Goal: Task Accomplishment & Management: Complete application form

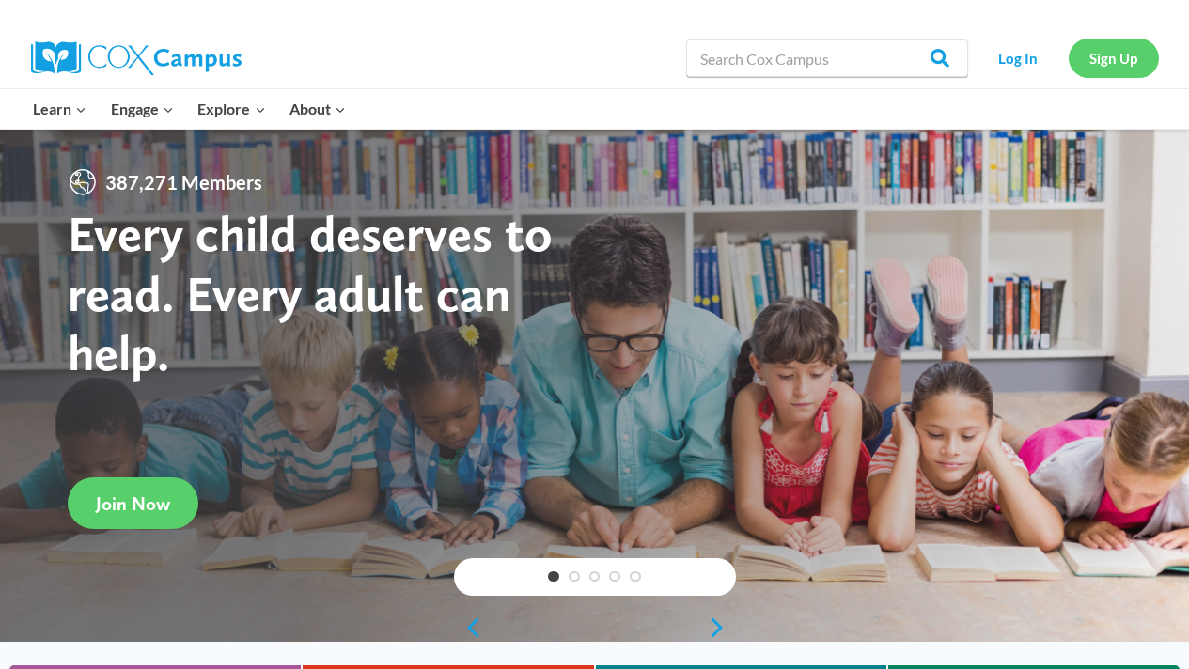
click at [1115, 76] on link "Sign Up" at bounding box center [1113, 58] width 90 height 39
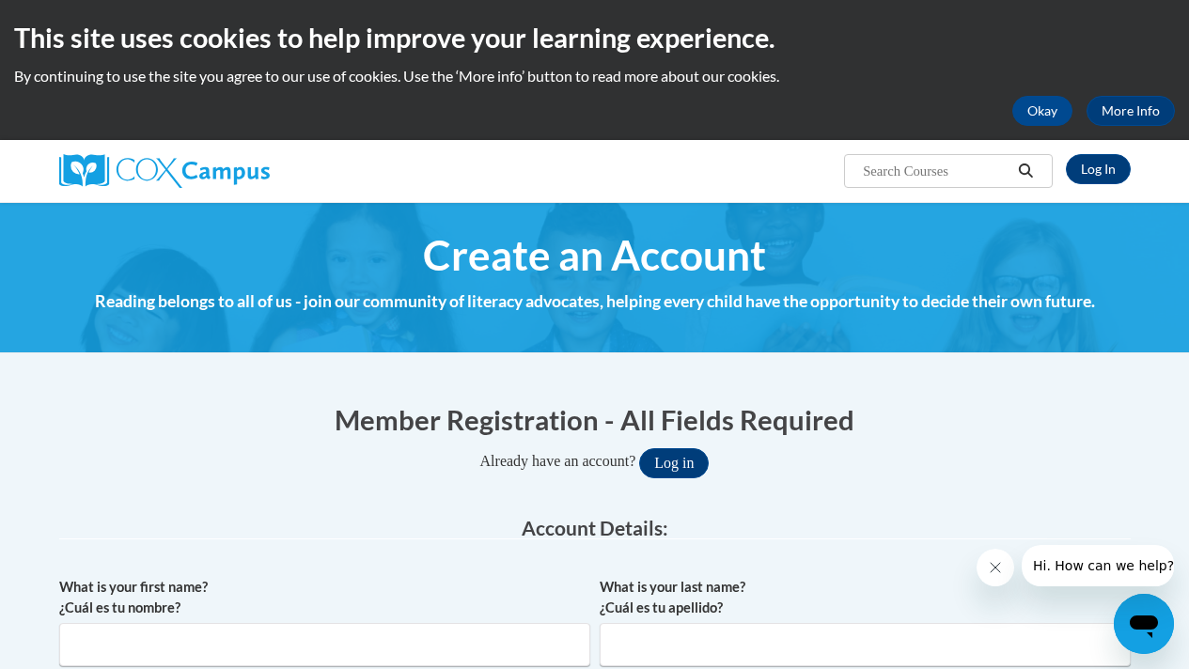
click at [817, 476] on div "Already have an account? Log in" at bounding box center [594, 463] width 1071 height 30
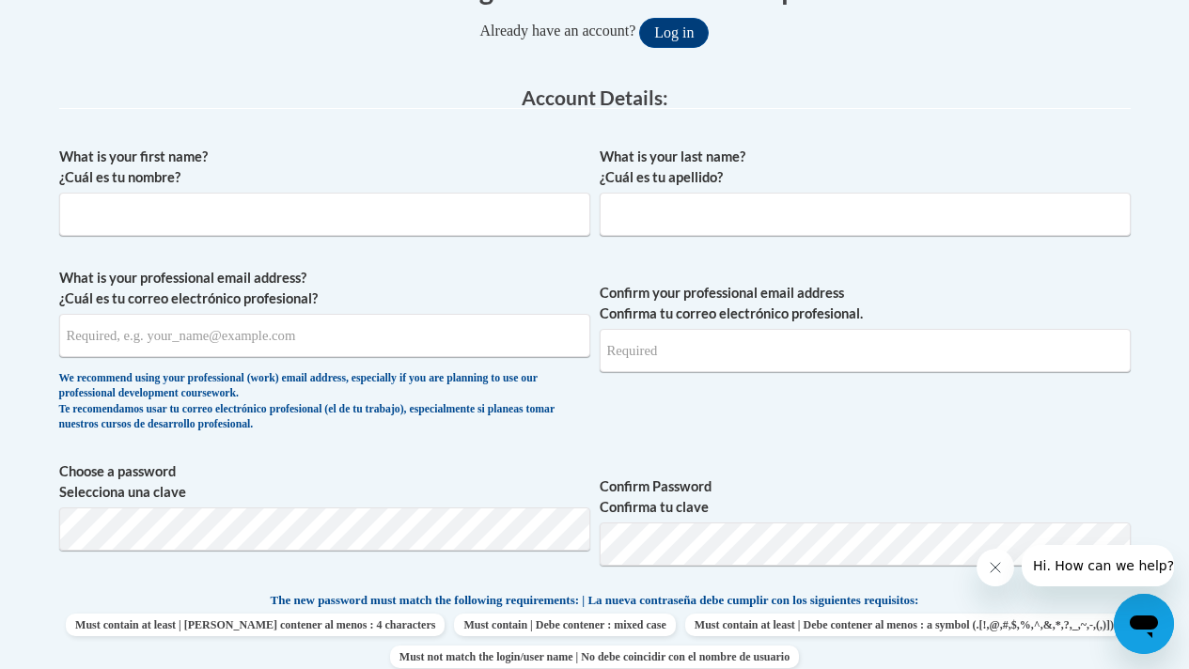
scroll to position [451, 0]
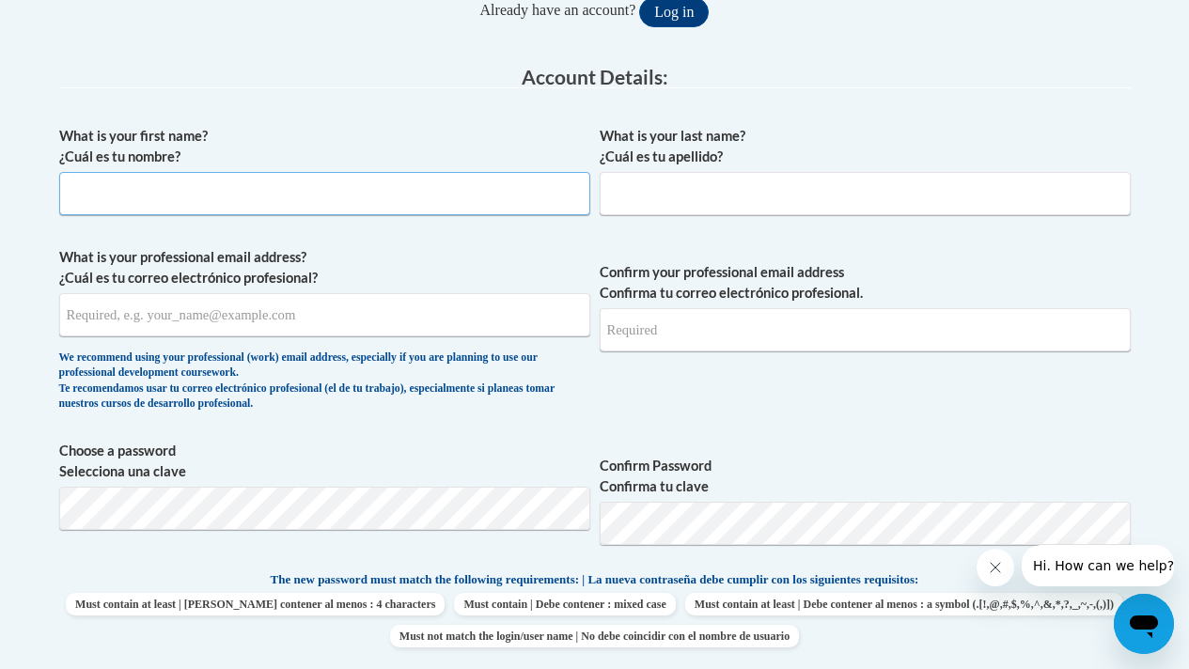
click at [160, 191] on input "What is your first name? ¿Cuál es tu nombre?" at bounding box center [324, 193] width 531 height 43
type input "Oladumi"
type input "Hart"
type input "oladumi.hart@gmail.com"
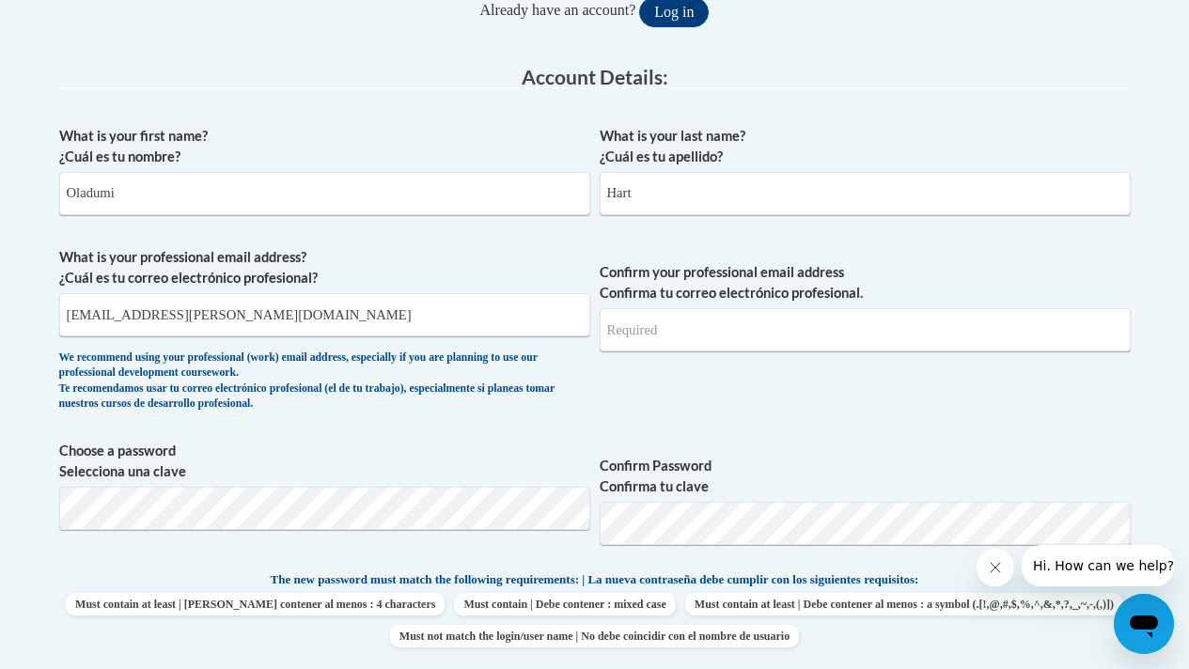
type input "oladumi.hart@gmail.com"
click at [252, 314] on input "oladumi.hart@gmail.com" at bounding box center [324, 314] width 531 height 43
type input "oladumi.hart@teachingstrategies.com"
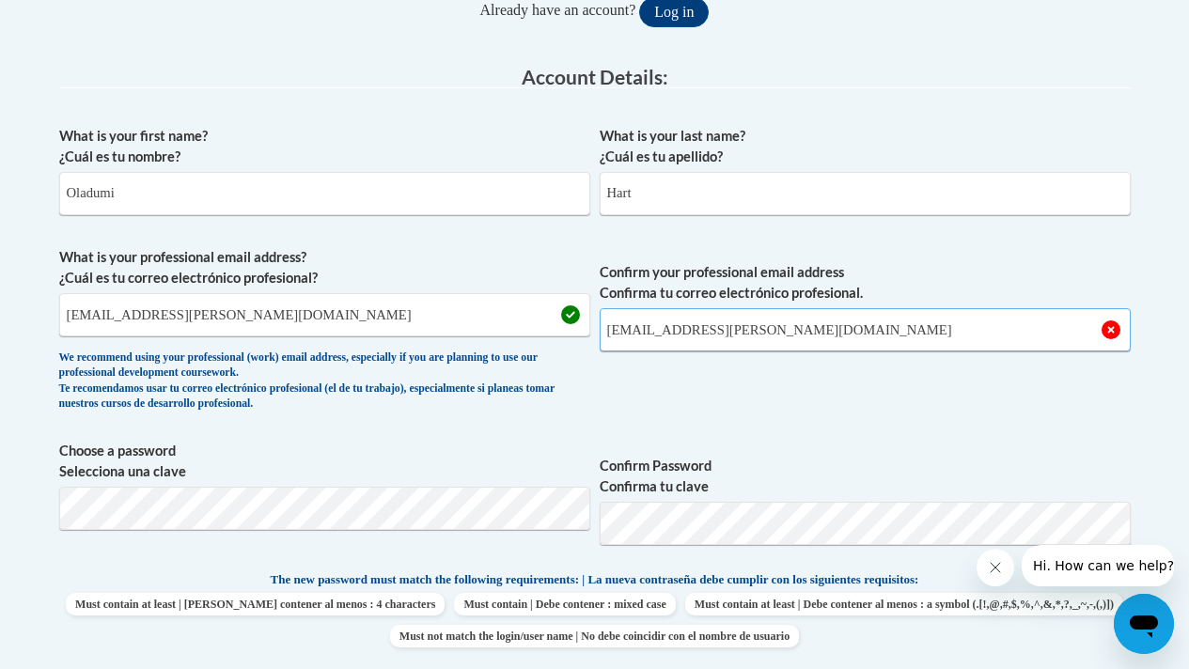
type input "oladumi.hart@teachingstrategies.com"
click at [708, 407] on span "Confirm your professional email address Confirma tu correo electrónico profesio…" at bounding box center [865, 334] width 531 height 174
click at [787, 428] on div "What is your first name? ¿Cuál es tu nombre? Oladumi What is your last name? ¿C…" at bounding box center [594, 553] width 1071 height 873
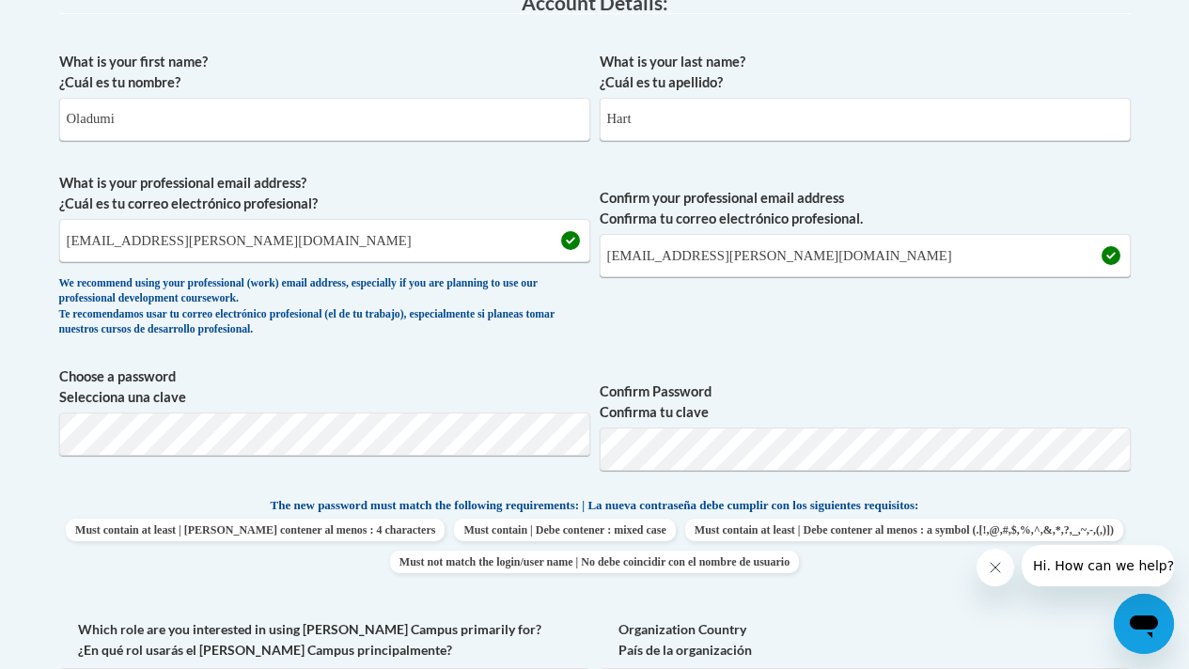
scroll to position [526, 0]
click at [157, 518] on span "Must contain at least | Debe contener al menos : 4 characters Must contain | De…" at bounding box center [594, 545] width 1071 height 55
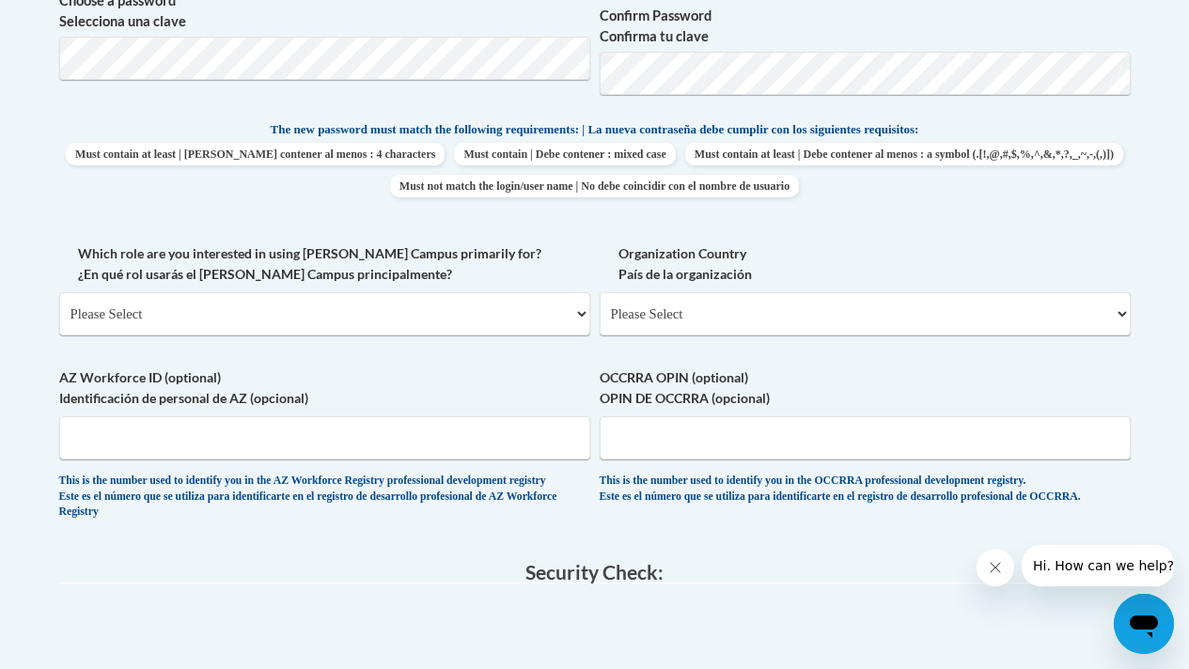
scroll to position [902, 0]
click at [200, 310] on select "Please Select College/University | Colegio/Universidad Community/Nonprofit Part…" at bounding box center [324, 312] width 531 height 43
select select "fbf2d438-af2f-41f8-98f1-81c410e29de3"
click at [59, 291] on select "Please Select College/University | Colegio/Universidad Community/Nonprofit Part…" at bounding box center [324, 312] width 531 height 43
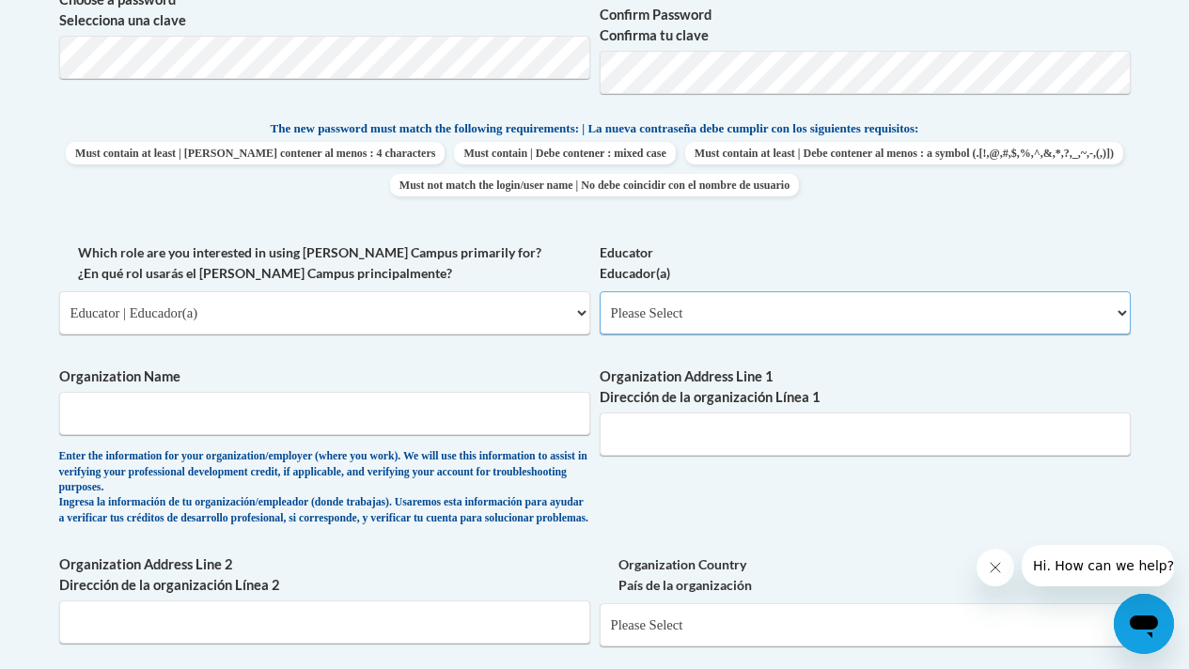
click at [722, 318] on select "Please Select Early Learning/Daycare Teacher/Family Home Care Provider | Maestr…" at bounding box center [865, 312] width 531 height 43
select select "67563ca1-16dc-4830-a7b3-94a34bed3689"
click at [600, 291] on select "Please Select Early Learning/Daycare Teacher/Family Home Care Provider | Maestr…" at bounding box center [865, 312] width 531 height 43
click at [307, 401] on input "Organization Name" at bounding box center [324, 413] width 531 height 43
type input "Teaching Strategies, LLC"
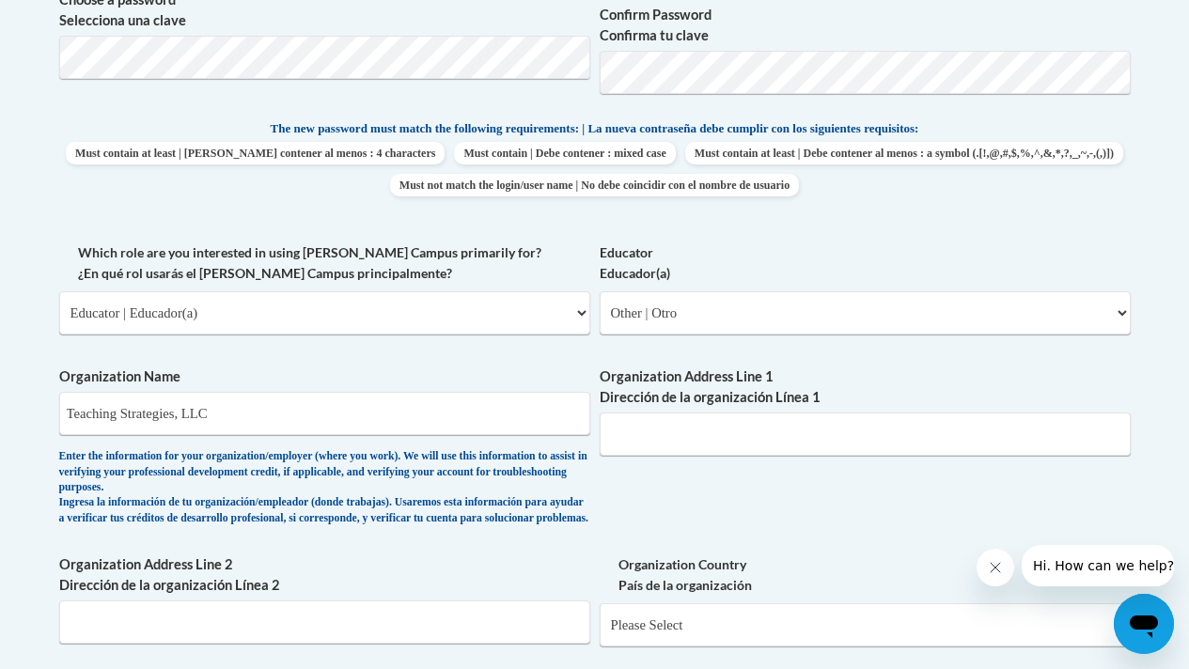
click at [708, 506] on div "What is your first name? ¿Cuál es tu nombre? Oladumi What is your last name? ¿C…" at bounding box center [594, 257] width 1071 height 1185
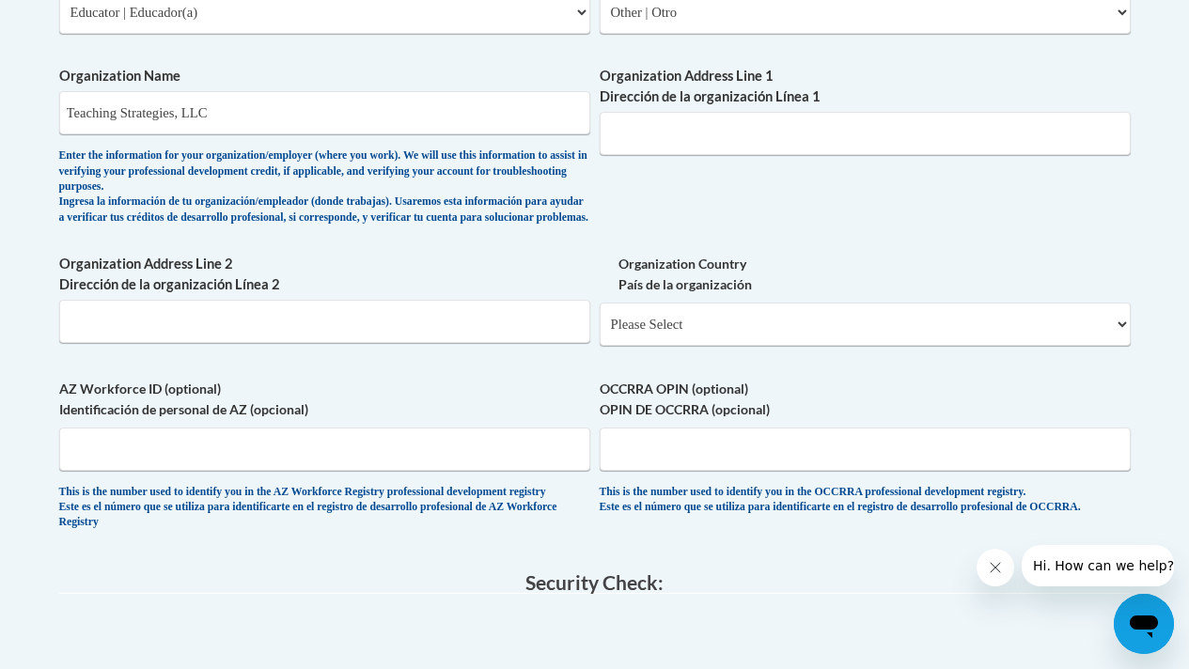
scroll to position [1240, 0]
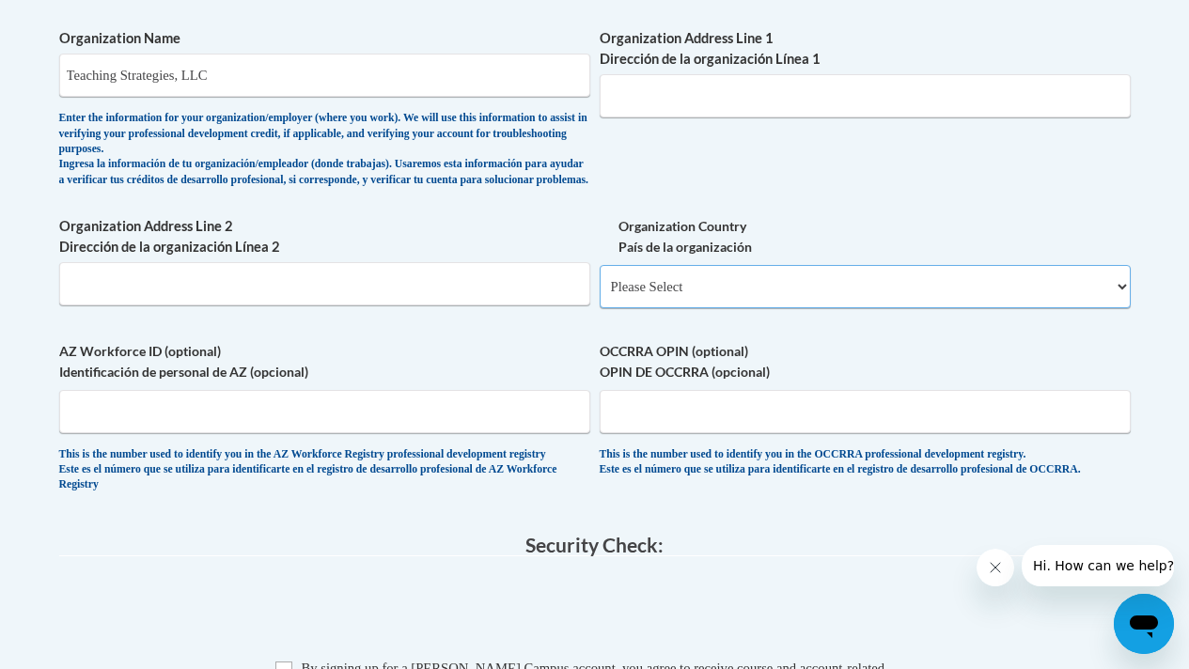
click at [748, 304] on select "Please Select United States | Estados Unidos Outside of the United States | Fue…" at bounding box center [865, 286] width 531 height 43
select select "ad49bcad-a171-4b2e-b99c-48b446064914"
click at [600, 280] on select "Please Select United States | Estados Unidos Outside of the United States | Fue…" at bounding box center [865, 286] width 531 height 43
select select
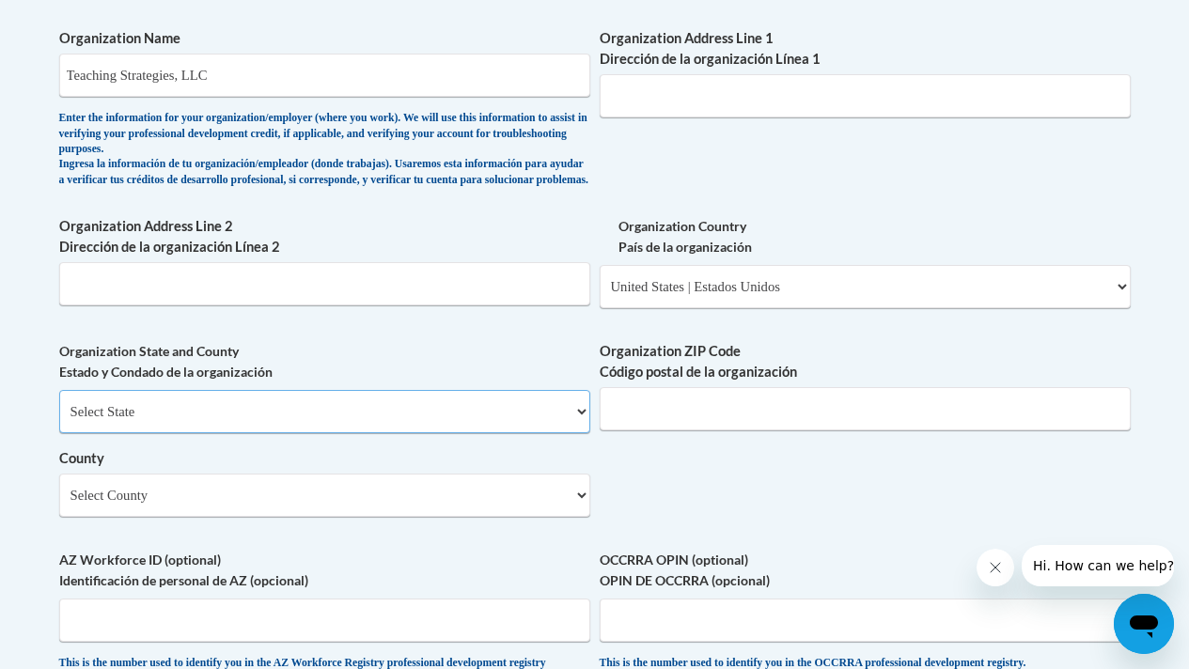
click at [519, 433] on select "Select State Alabama Alaska Arizona Arkansas California Colorado Connecticut De…" at bounding box center [324, 411] width 531 height 43
select select "Maryland"
click at [59, 405] on select "Select State Alabama Alaska Arizona Arkansas California Colorado Connecticut De…" at bounding box center [324, 411] width 531 height 43
click at [667, 417] on input "Organization ZIP Code Código postal de la organización" at bounding box center [865, 408] width 531 height 43
click at [641, 465] on div "What is your first name? ¿Cuál es tu nombre? Oladumi What is your last name? ¿C…" at bounding box center [594, 24] width 1071 height 1394
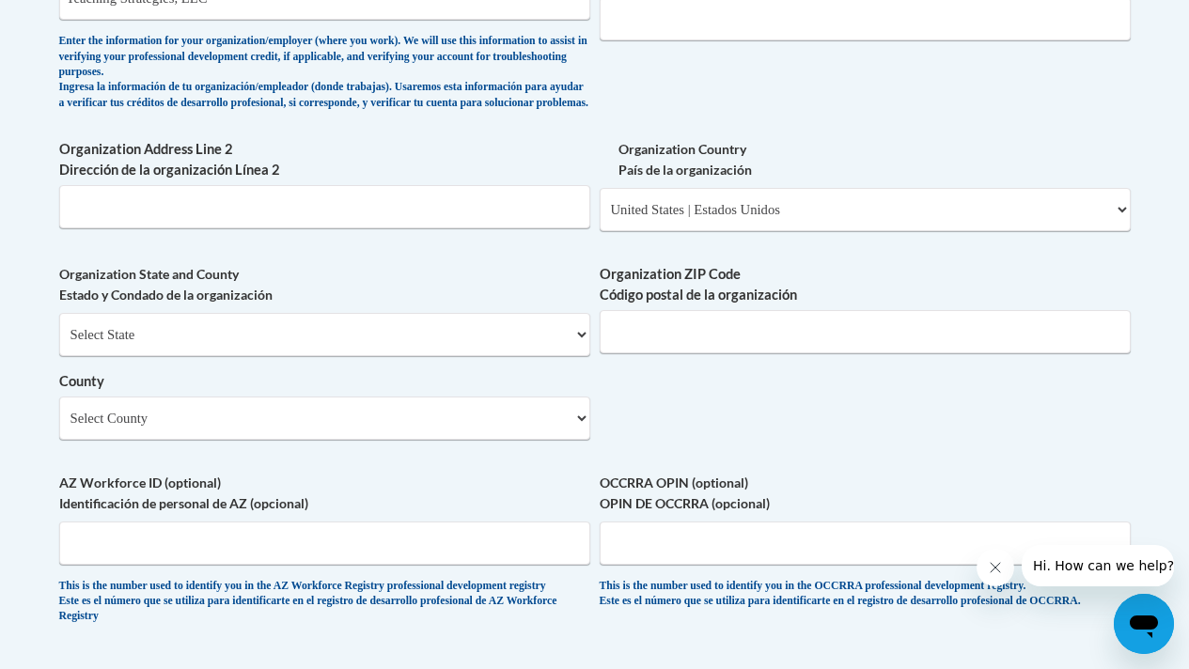
scroll to position [1391, 0]
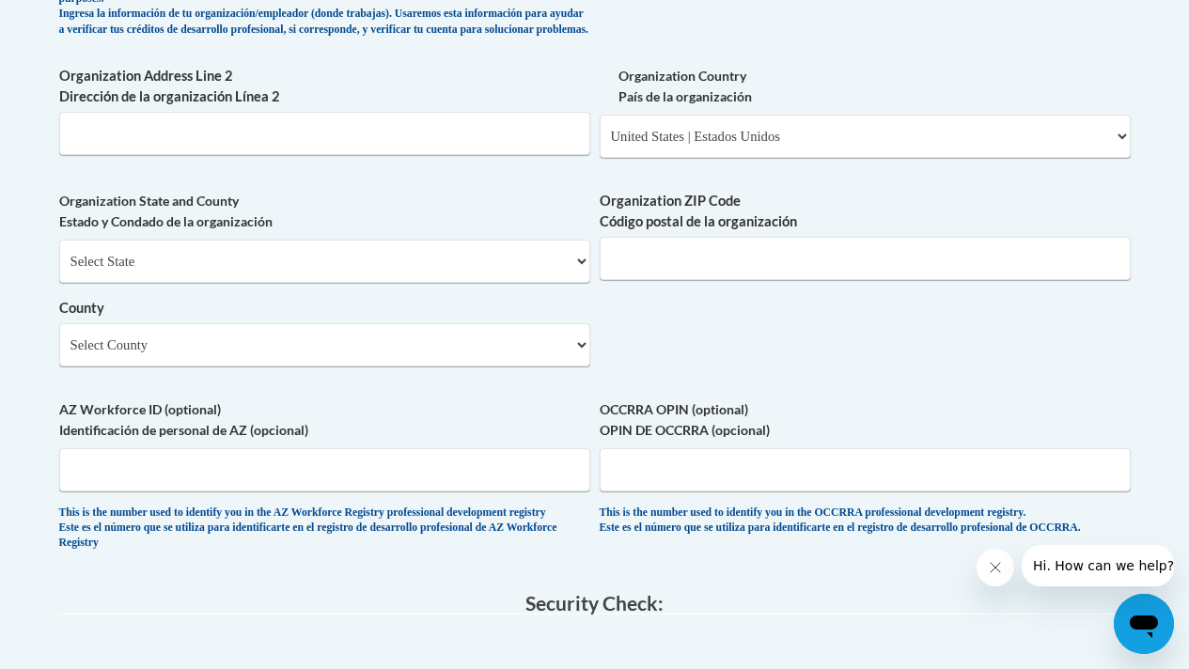
click at [523, 440] on label "AZ Workforce ID (optional) Identificación de personal de AZ (opcional)" at bounding box center [324, 419] width 531 height 41
click at [523, 448] on input "AZ Workforce ID (optional) Identificación de personal de AZ (opcional)" at bounding box center [324, 469] width 531 height 43
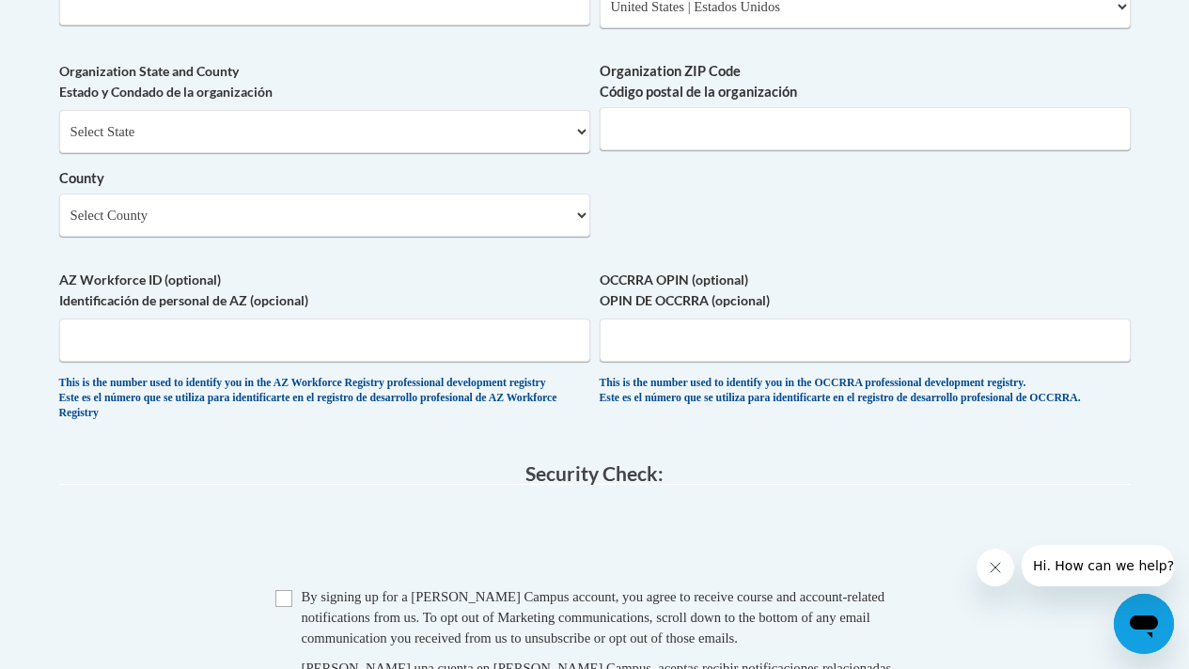
scroll to position [1541, 0]
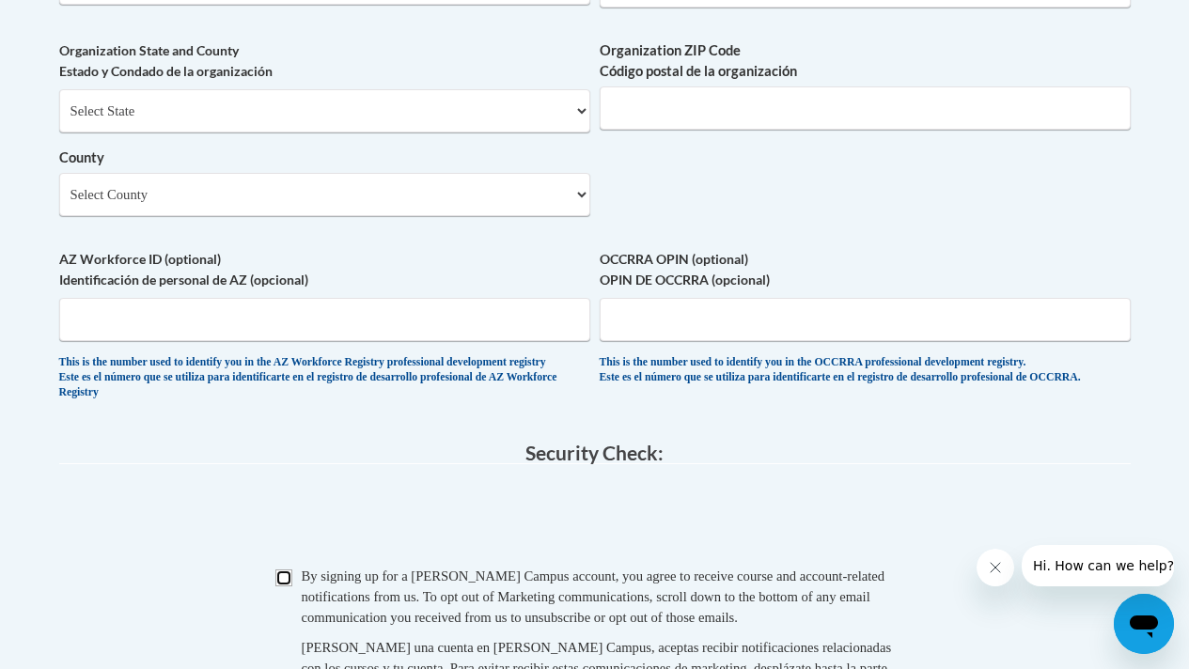
click at [289, 586] on input "Checkbox" at bounding box center [283, 577] width 17 height 17
checkbox input "true"
click at [344, 528] on span "0cAFcWeA6nig2pI6n2iAbQGQgpBQRhhYPLJsQiB2NGjQP2mb8QCAMdnzFivUrLub3lDIp30dvOLOZXd…" at bounding box center [594, 519] width 1071 height 73
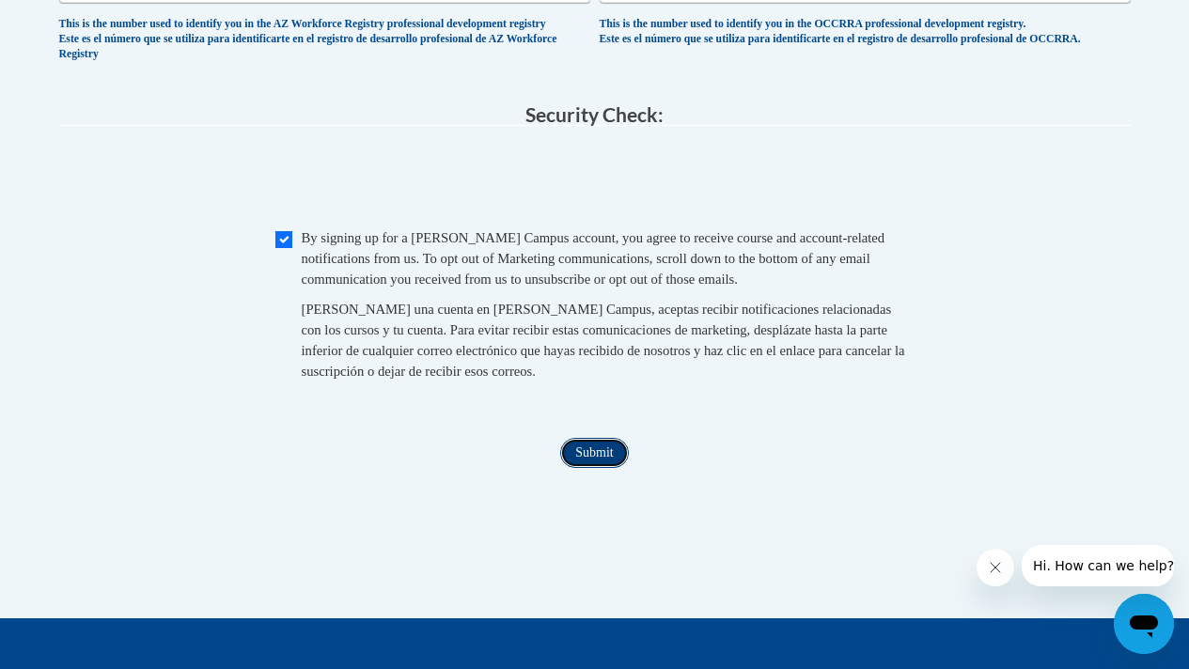
click at [588, 468] on input "Submit" at bounding box center [594, 453] width 68 height 30
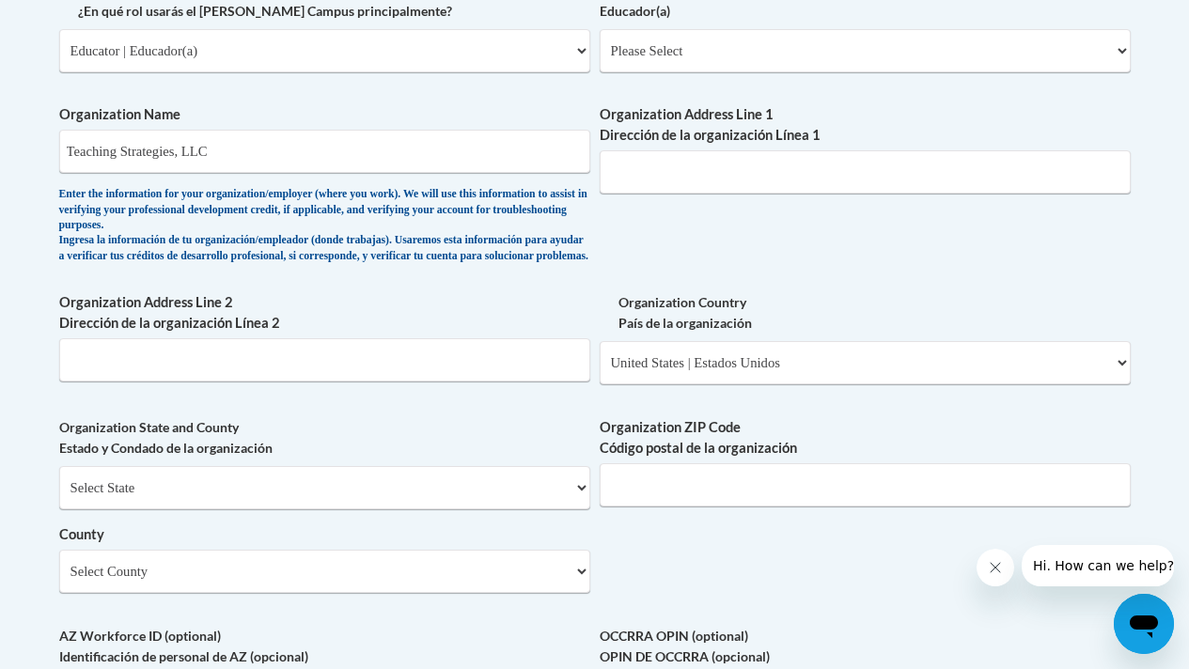
scroll to position [1765, 0]
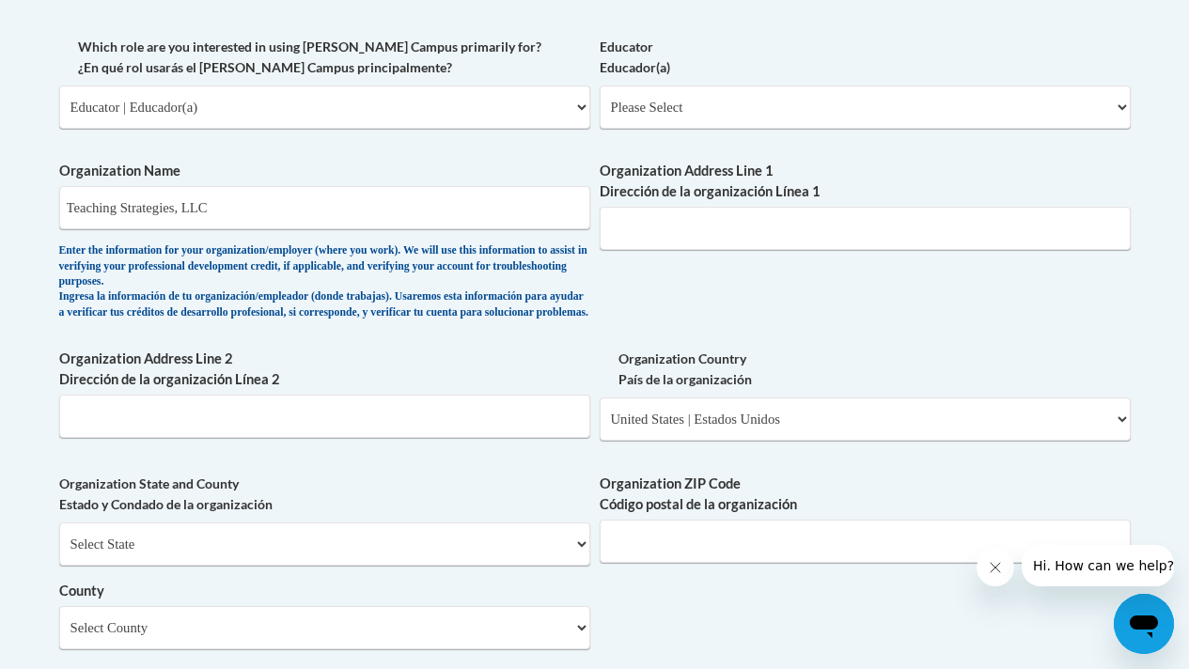
scroll to position [1088, 0]
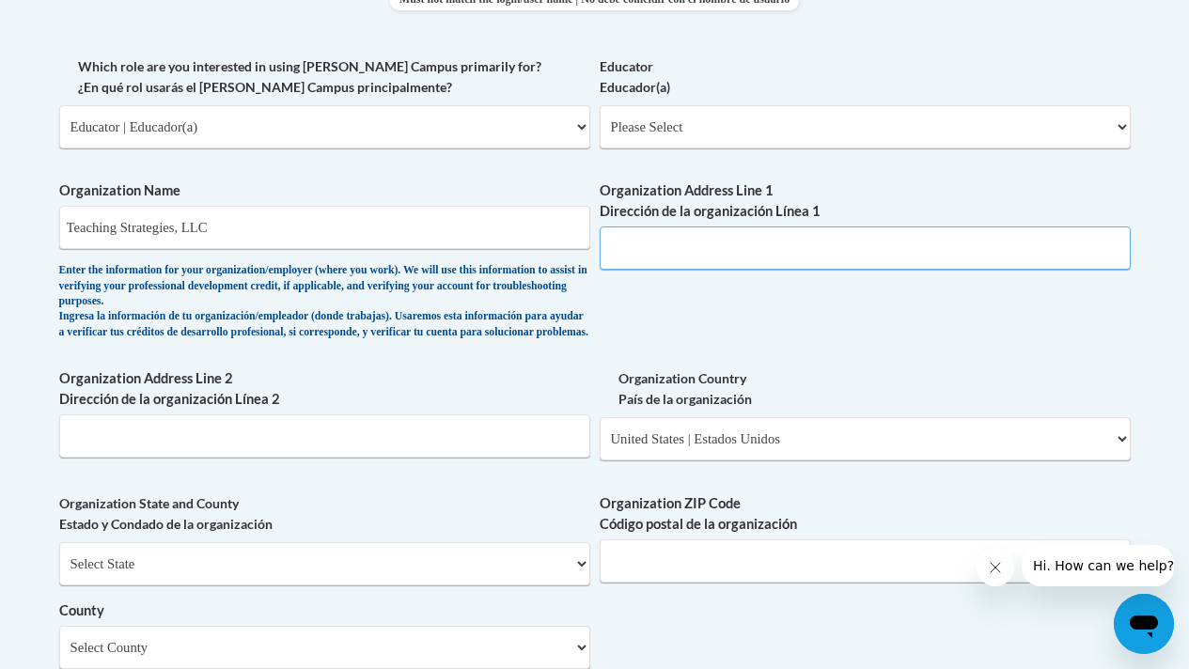
click at [800, 240] on input "Organization Address Line 1 Dirección de la organización Línea 1" at bounding box center [865, 247] width 531 height 43
paste input "4500 East-West Highway, Suite 300"
type input "4500 East-West Highway, Suite 300"
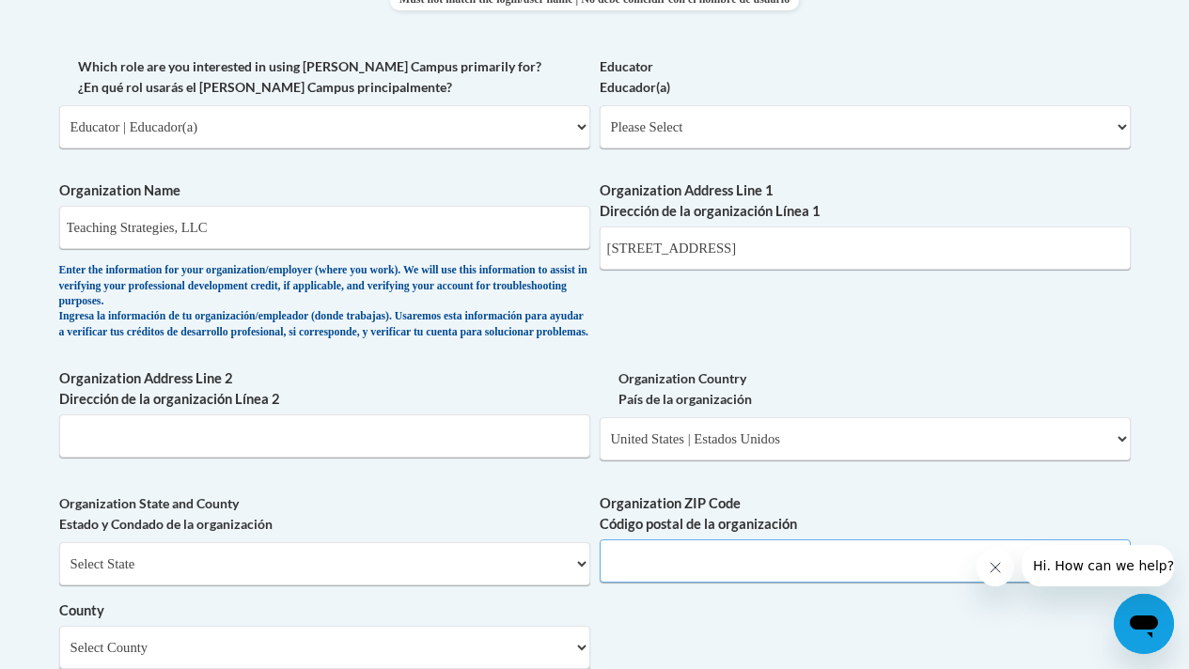
click at [662, 576] on input "Organization ZIP Code Código postal de la organización" at bounding box center [865, 560] width 531 height 43
type input "20814"
click at [904, 301] on div "What is your first name? ¿Cuál es tu nombre? Oladumi What is your last name? ¿C…" at bounding box center [594, 176] width 1071 height 1394
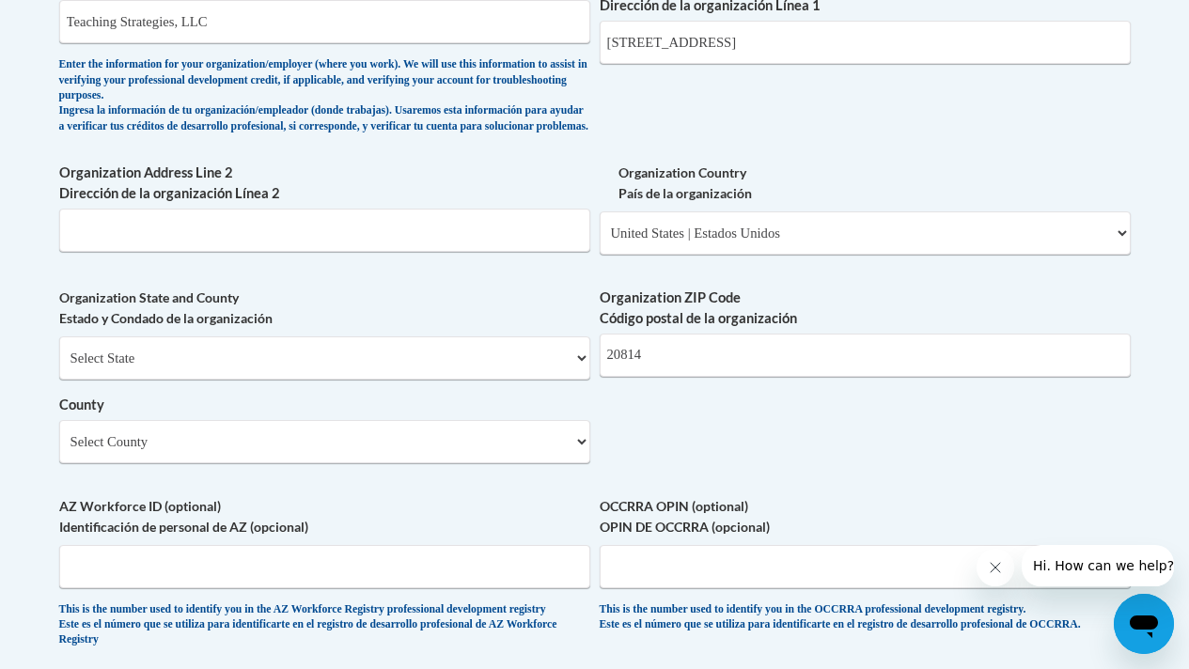
scroll to position [1314, 0]
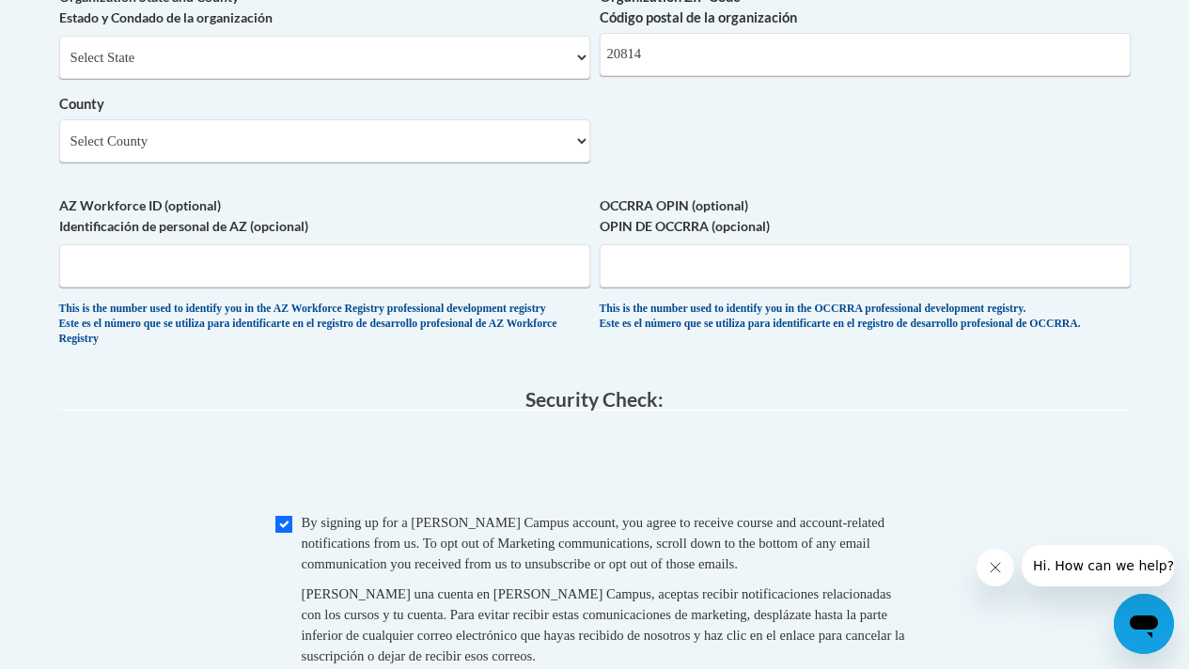
scroll to position [1614, 0]
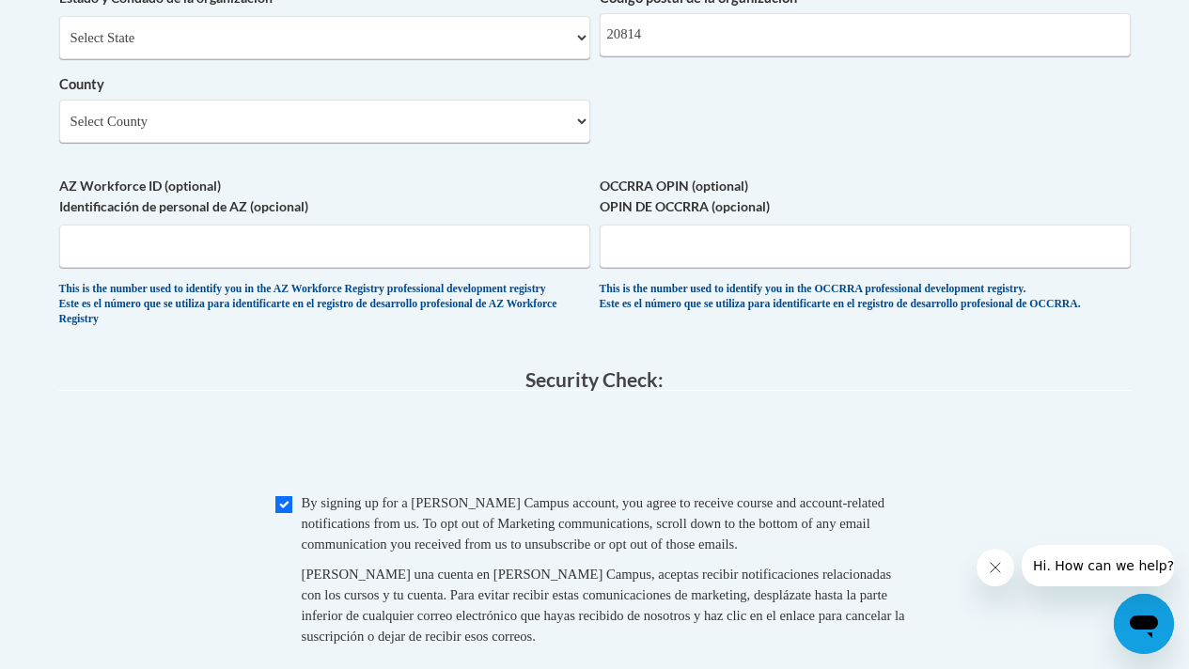
click at [920, 483] on span "0cAFcWeA49Gub7eZb1PzM-8JJQxWKsREkknZ15456cUNq23vVRQTGy7Du5adfTBj1CUJ6Ht49iLmxEi…" at bounding box center [594, 446] width 1071 height 73
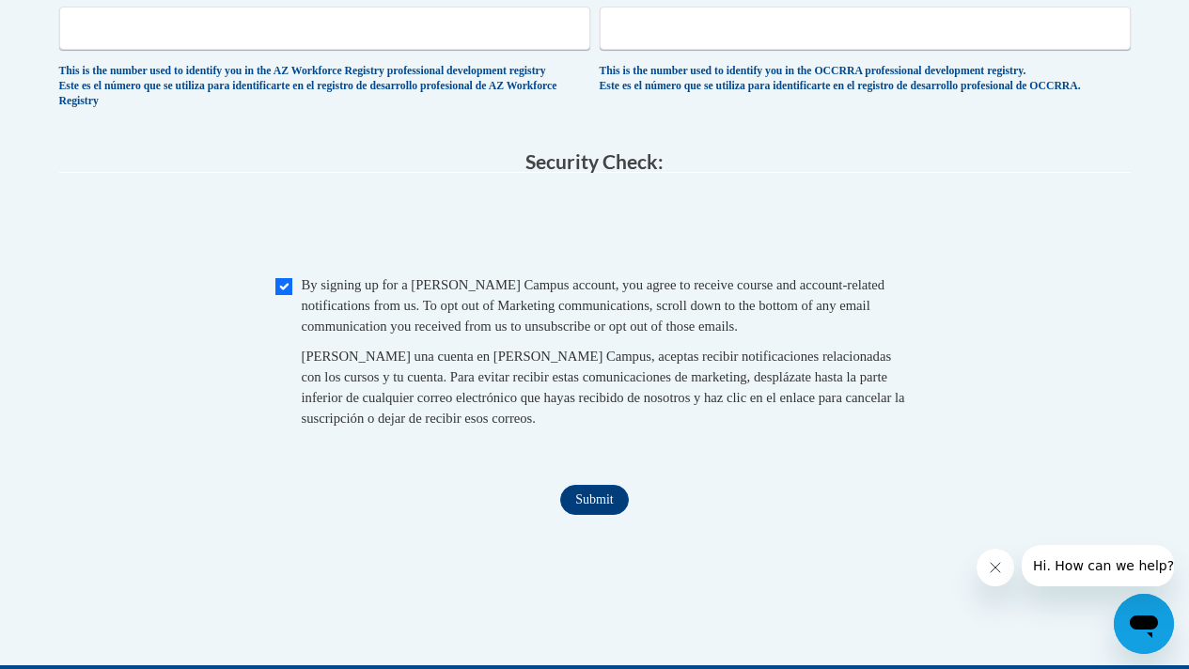
scroll to position [1840, 0]
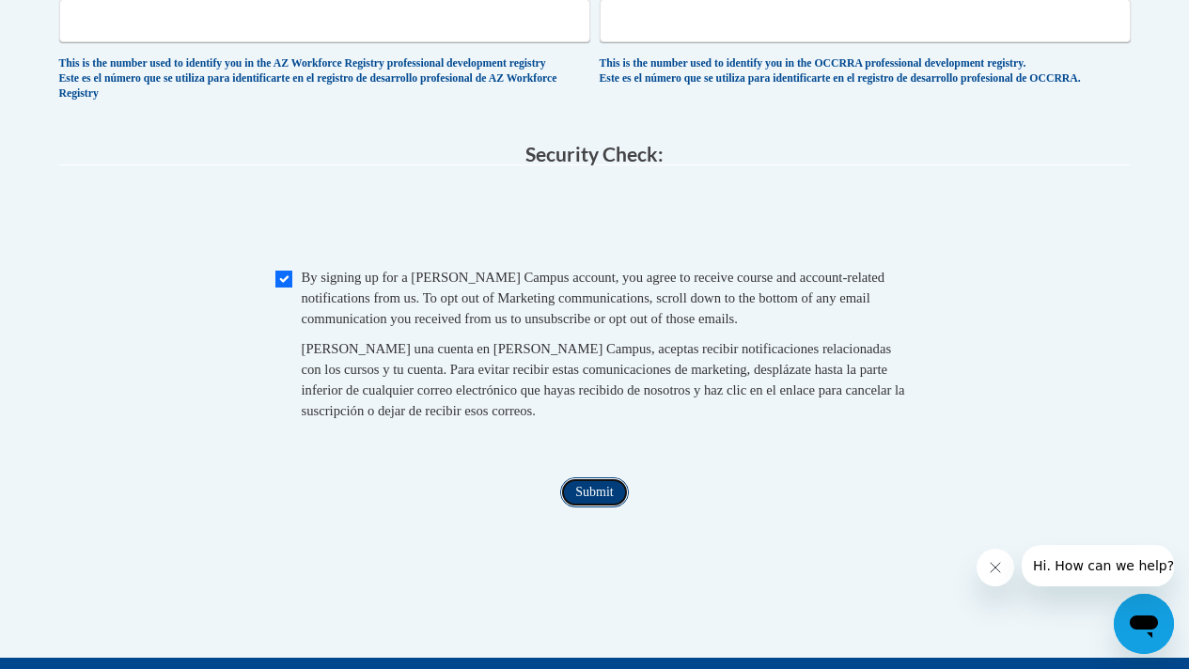
click at [611, 507] on input "Submit" at bounding box center [594, 492] width 68 height 30
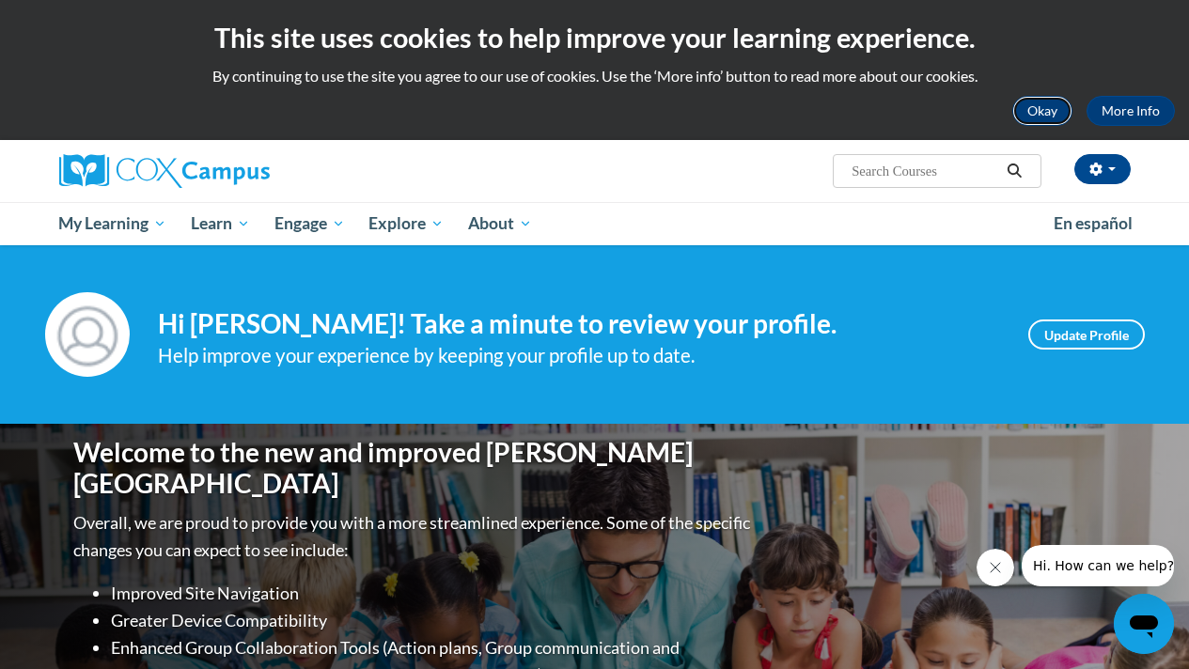
click at [1060, 110] on button "Okay" at bounding box center [1042, 111] width 60 height 30
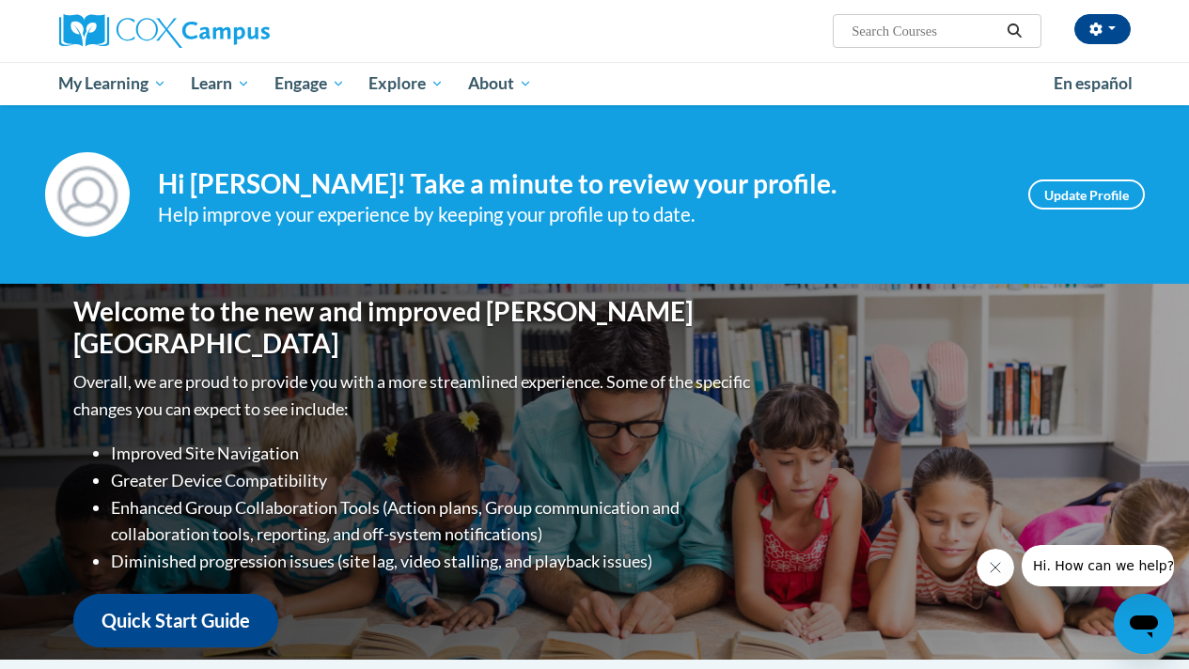
click at [887, 39] on input "Search..." at bounding box center [924, 31] width 150 height 23
type input "the science of reading"
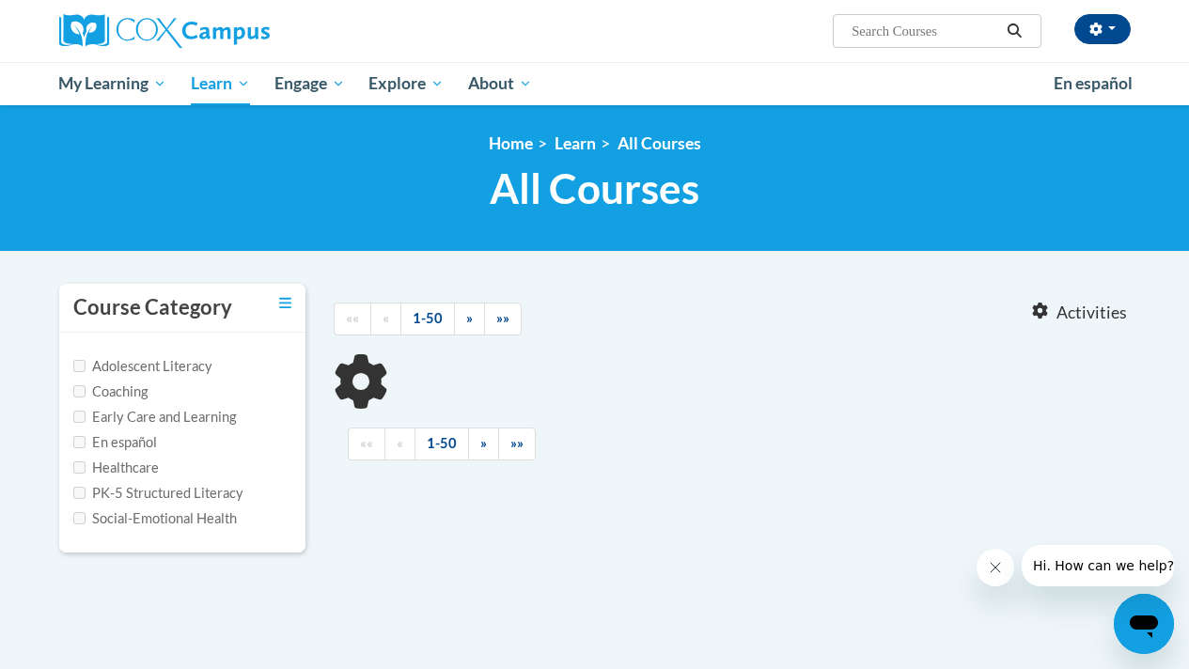
type input "the science of reading"
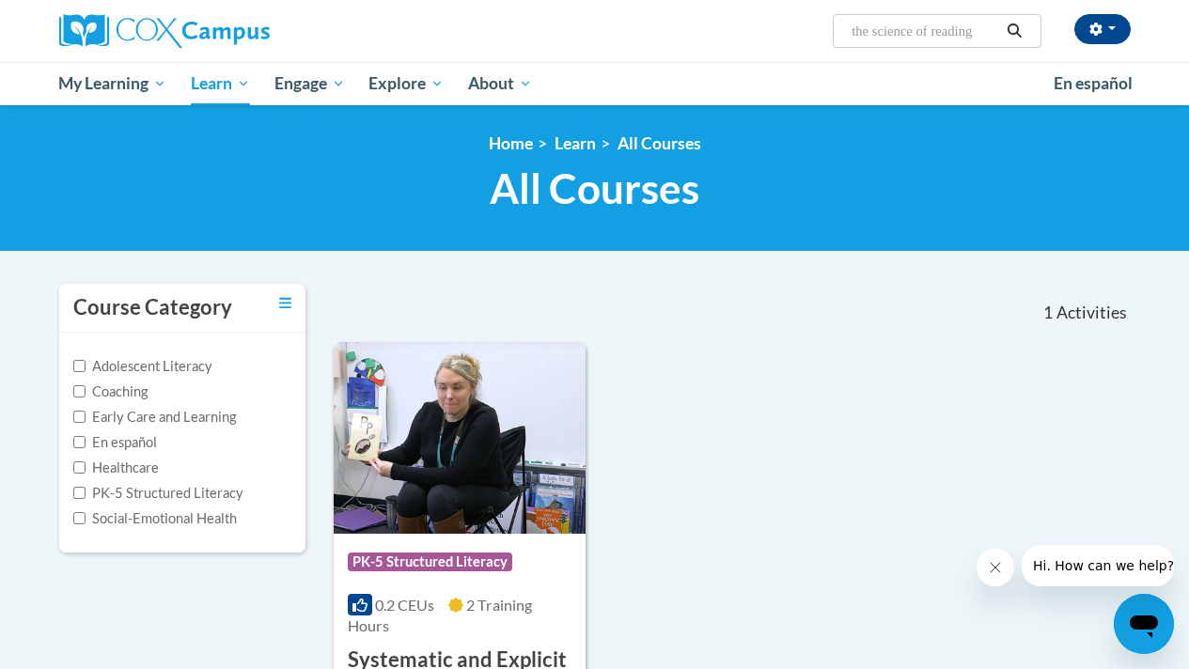
click at [785, 439] on div "Course Category: PK-5 Structured Literacy 0.2 CEUs 2 Training Hours COURSE Syst…" at bounding box center [732, 573] width 797 height 462
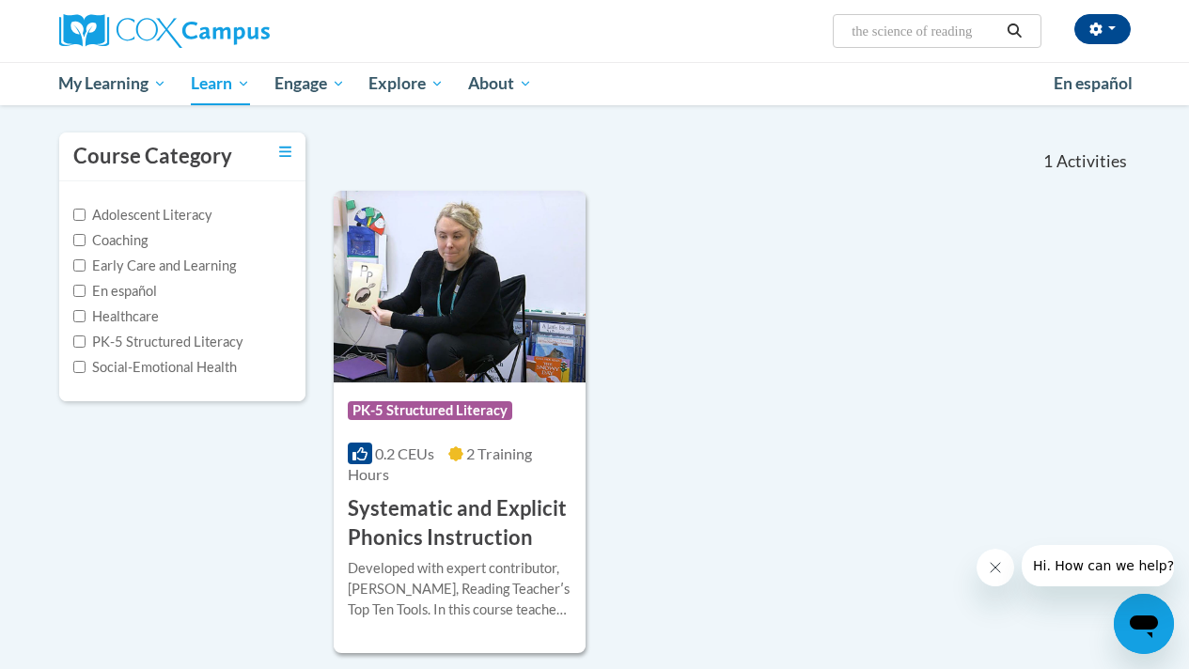
scroll to position [150, 0]
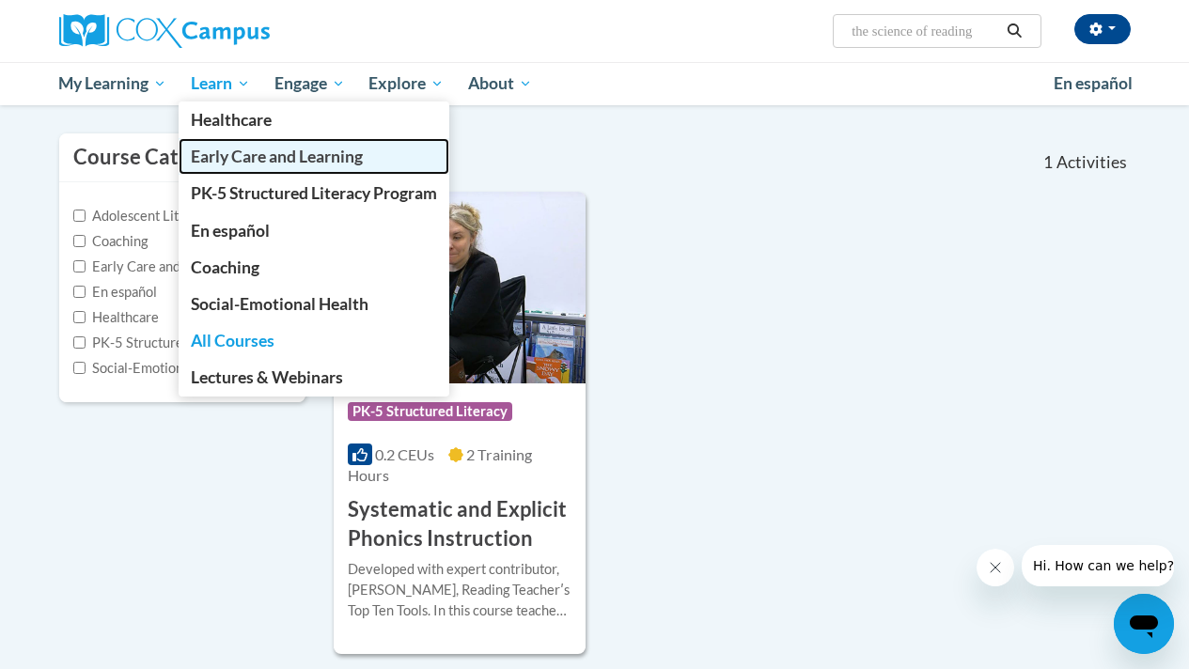
click at [249, 151] on span "Early Care and Learning" at bounding box center [277, 157] width 172 height 20
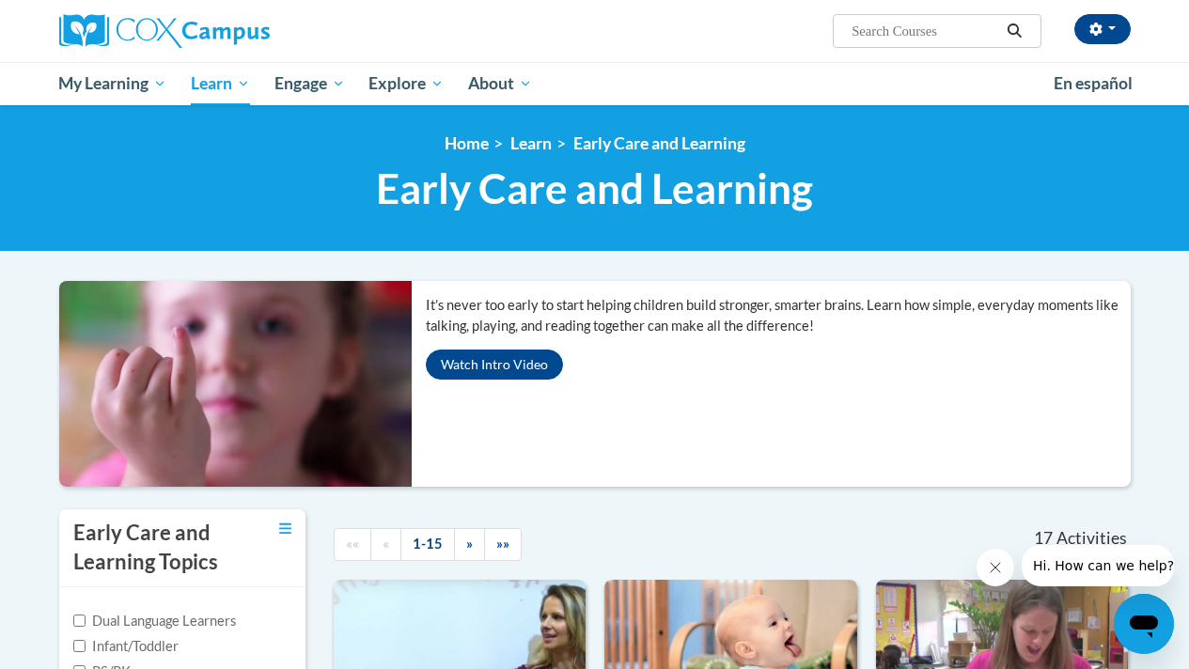
click at [629, 524] on div "«« « 1-15 » »»" at bounding box center [491, 544] width 344 height 70
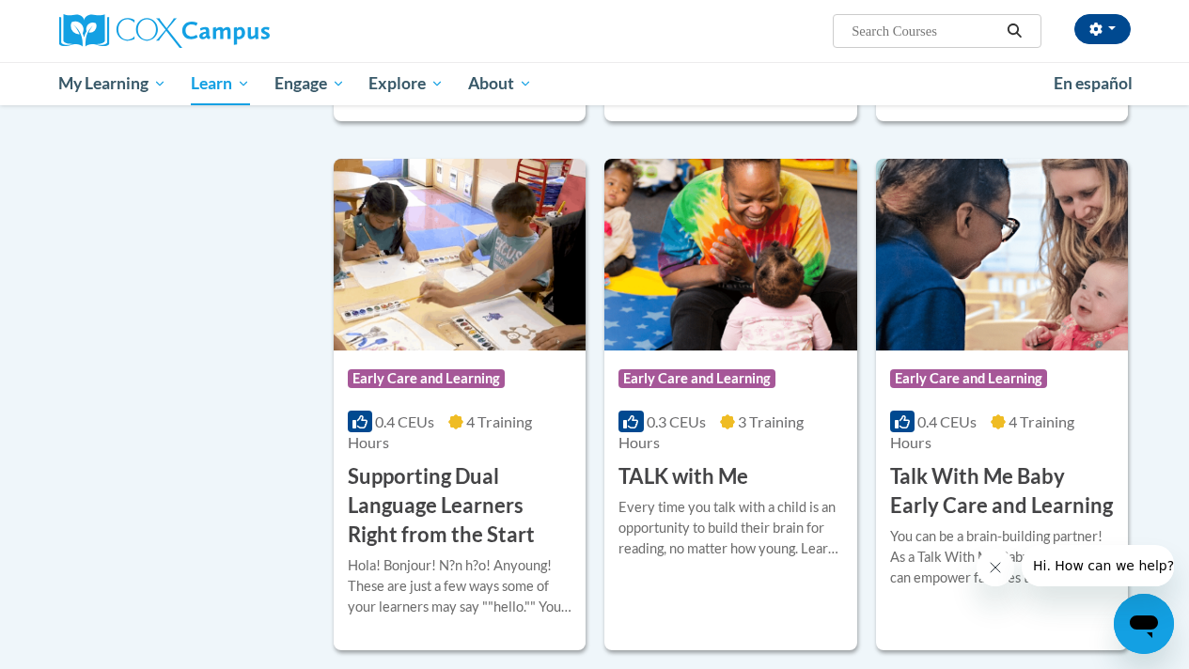
scroll to position [2631, 0]
